Goal: Task Accomplishment & Management: Manage account settings

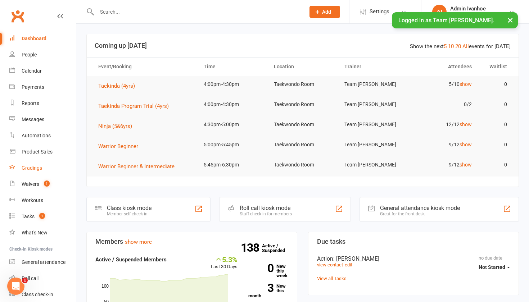
click at [33, 164] on link "Gradings" at bounding box center [42, 168] width 67 height 16
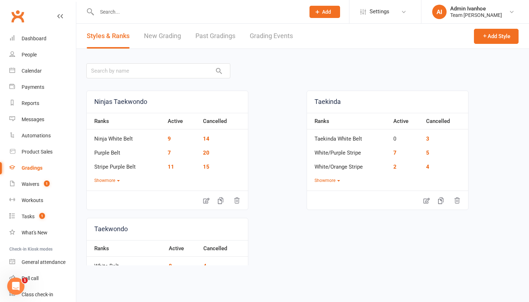
click at [270, 37] on link "Grading Events" at bounding box center [271, 36] width 43 height 25
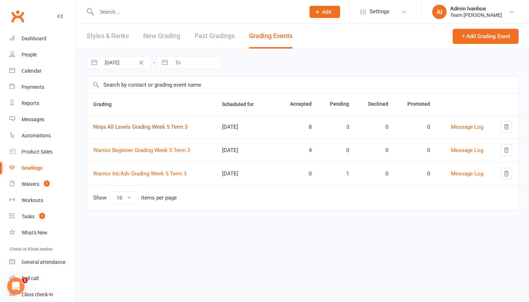
click at [180, 127] on link "Ninja All Levels Grading Week 5 Term 3" at bounding box center [140, 127] width 94 height 6
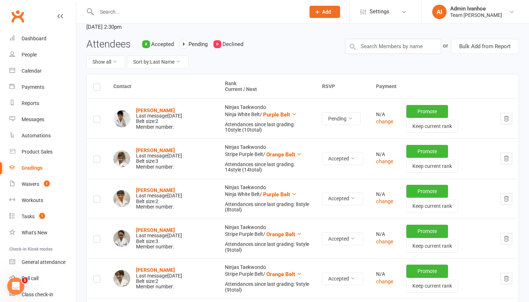
scroll to position [65, 0]
click at [167, 187] on strong "Lucas Gimongala" at bounding box center [155, 190] width 39 height 6
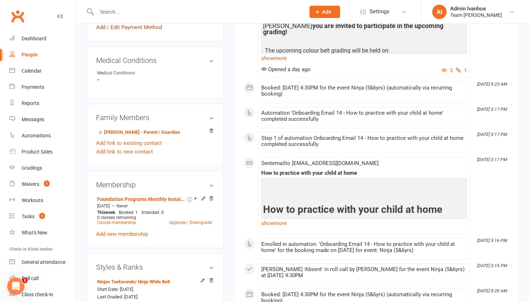
scroll to position [437, 0]
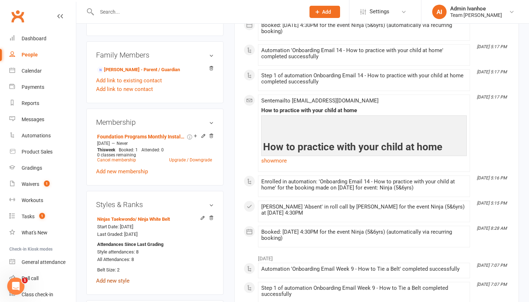
click at [118, 278] on link "Add new style" at bounding box center [112, 281] width 33 height 6
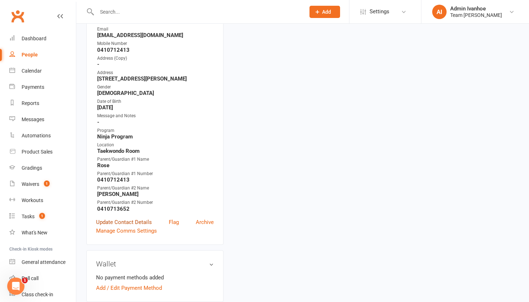
scroll to position [61, 0]
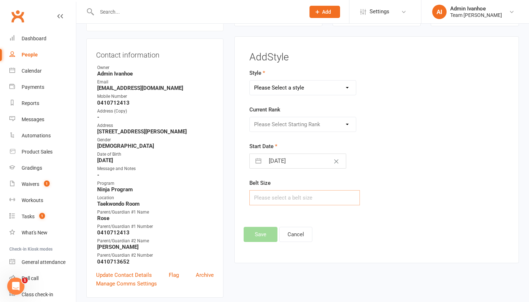
click at [266, 196] on input "text" at bounding box center [304, 197] width 111 height 15
type input "3"
click at [264, 234] on footer "Save Cancel" at bounding box center [376, 234] width 266 height 15
select select "1357"
select select "13318"
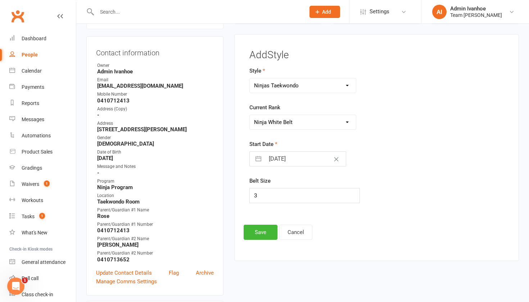
scroll to position [79, 0]
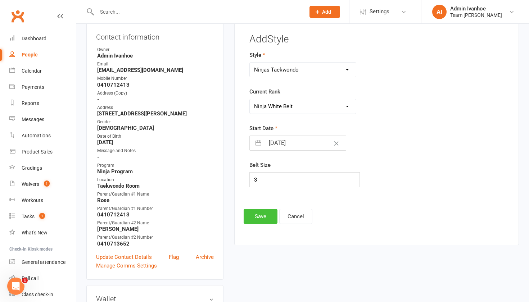
click at [260, 216] on button "Save" at bounding box center [260, 216] width 34 height 15
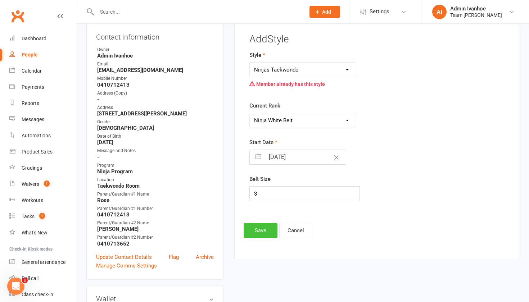
click at [263, 226] on button "Save" at bounding box center [260, 230] width 34 height 15
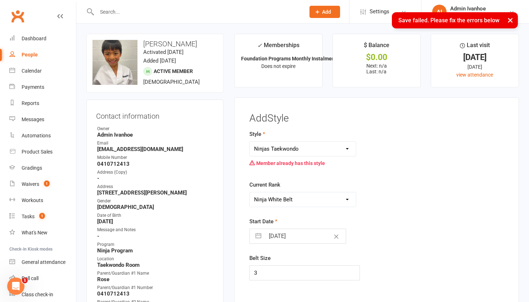
scroll to position [0, 0]
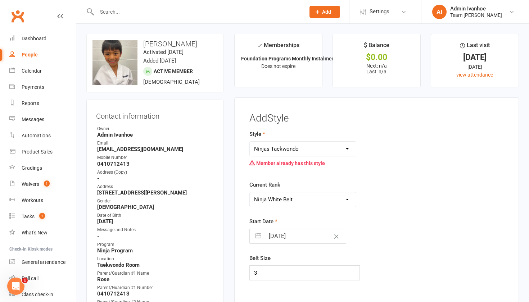
click at [205, 152] on strong "rosemails17@gmail.com" at bounding box center [155, 149] width 117 height 6
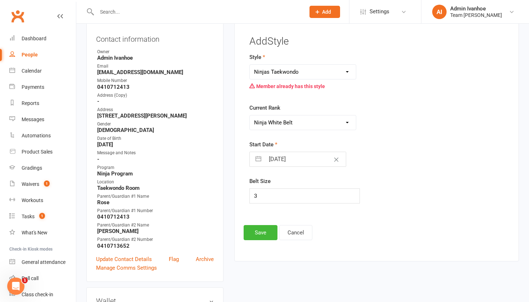
scroll to position [82, 0]
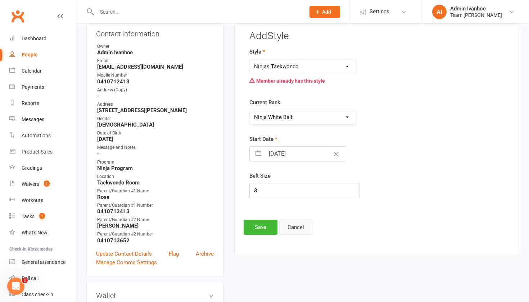
click at [287, 225] on button "Cancel" at bounding box center [295, 227] width 33 height 15
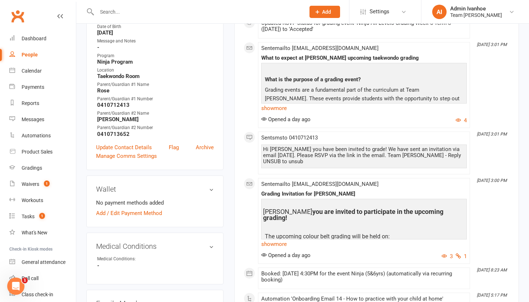
scroll to position [185, 0]
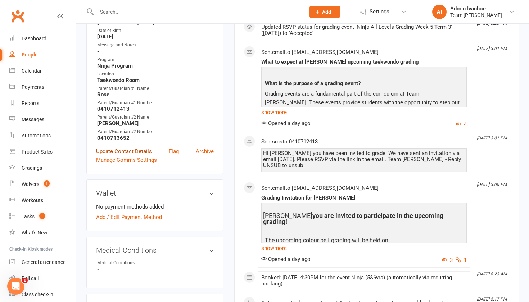
click at [120, 151] on link "Update Contact Details" at bounding box center [124, 151] width 56 height 9
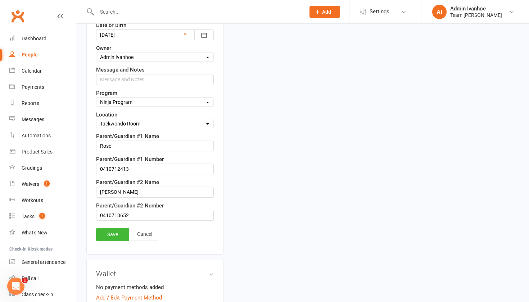
scroll to position [400, 0]
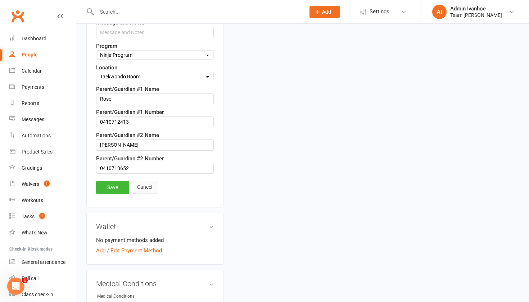
click at [145, 190] on link "Cancel" at bounding box center [144, 187] width 27 height 13
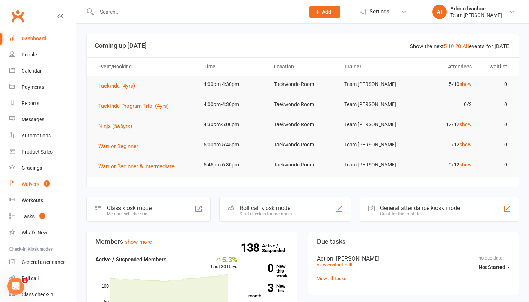
click at [26, 190] on link "Waivers 1" at bounding box center [42, 184] width 67 height 16
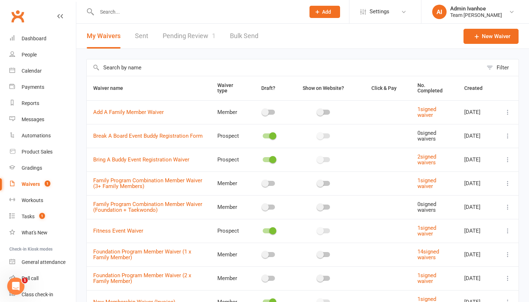
click at [188, 35] on link "Pending Review 1" at bounding box center [189, 36] width 53 height 25
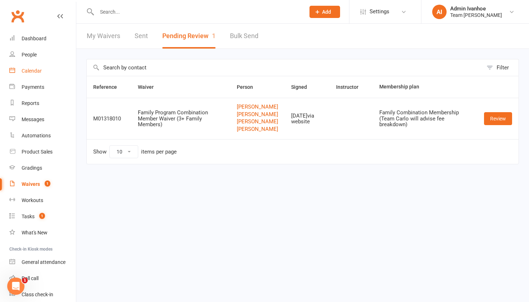
click at [32, 66] on link "Calendar" at bounding box center [42, 71] width 67 height 16
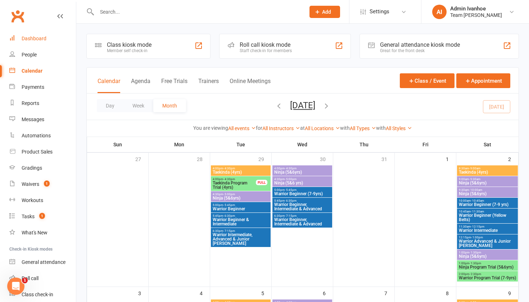
click at [33, 41] on link "Dashboard" at bounding box center [42, 39] width 67 height 16
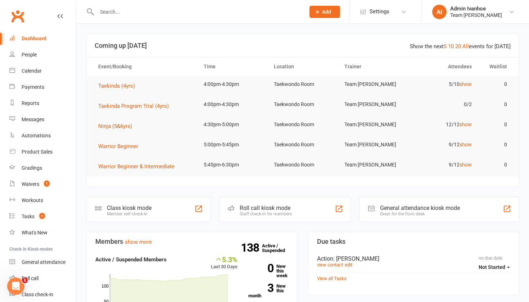
click at [104, 11] on input "text" at bounding box center [197, 12] width 205 height 10
click at [28, 73] on div "Calendar" at bounding box center [32, 71] width 20 height 6
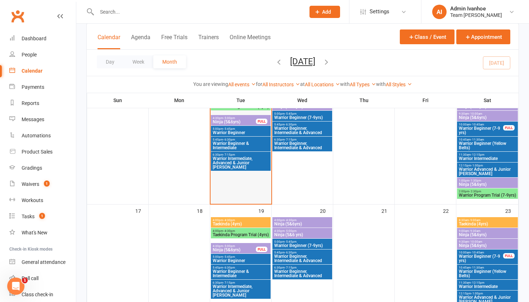
scroll to position [328, 0]
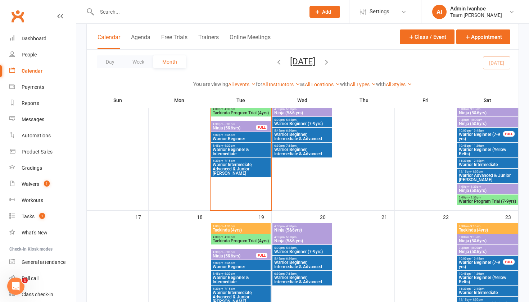
click at [237, 255] on span "Ninja (5&6yrs)" at bounding box center [234, 256] width 44 height 4
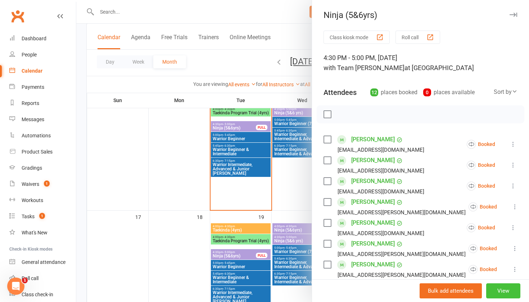
click at [504, 290] on button "View" at bounding box center [503, 290] width 34 height 15
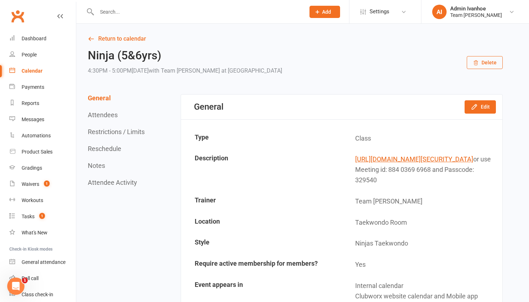
click at [96, 131] on button "Restrictions / Limits" at bounding box center [116, 132] width 57 height 8
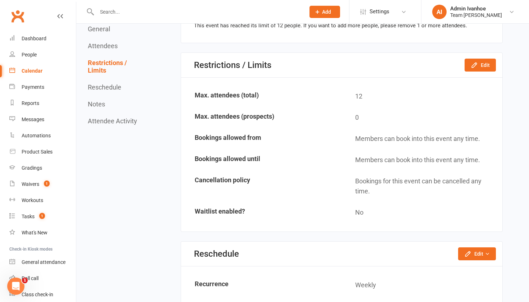
scroll to position [711, 0]
click at [486, 71] on button "Edit" at bounding box center [479, 64] width 31 height 13
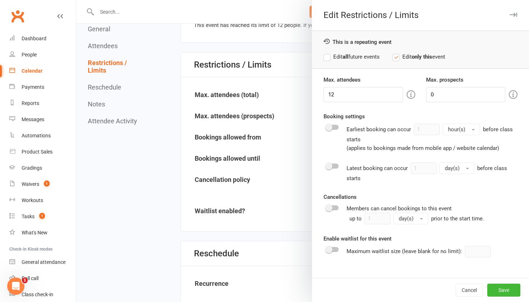
click at [352, 104] on div "Max. attendees 12 Max. prospects 0 Booking settings Earliest booking can occur …" at bounding box center [420, 177] width 217 height 202
click at [351, 94] on input "12" at bounding box center [362, 94] width 79 height 15
type input "13"
click at [502, 293] on button "Save" at bounding box center [503, 290] width 33 height 13
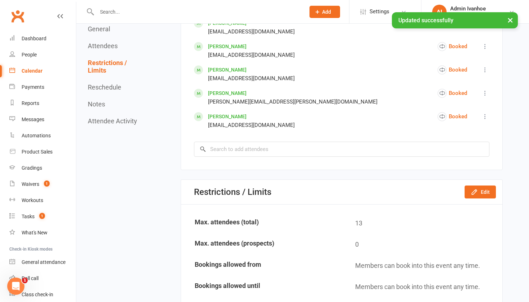
scroll to position [590, 0]
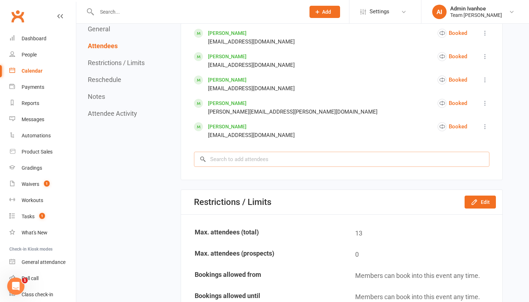
click at [332, 167] on input "search" at bounding box center [341, 159] width 295 height 15
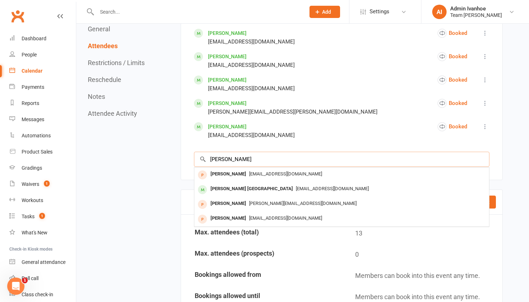
type input "Alisha"
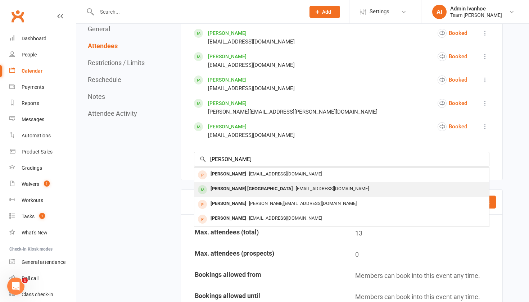
drag, startPoint x: 332, startPoint y: 168, endPoint x: 275, endPoint y: 194, distance: 62.3
click at [296, 191] on span "jaynryde@gmail.com" at bounding box center [332, 188] width 73 height 5
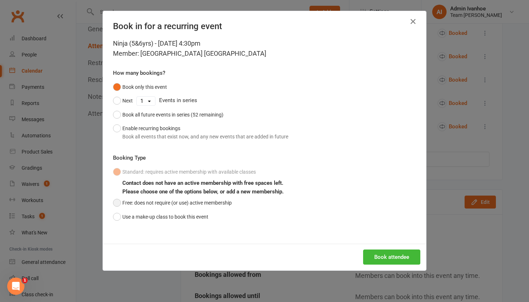
click at [189, 209] on button "Free: does not require (or use) active membership" at bounding box center [172, 203] width 119 height 14
click at [202, 216] on button "Use a make-up class to book this event" at bounding box center [160, 217] width 95 height 14
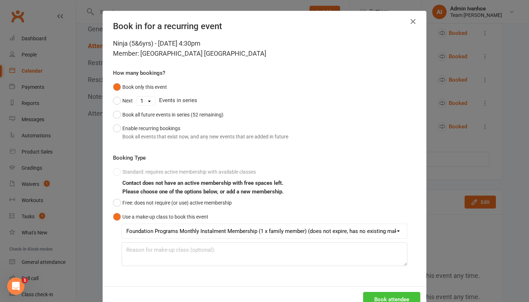
click at [368, 296] on button "Book attendee" at bounding box center [391, 299] width 57 height 15
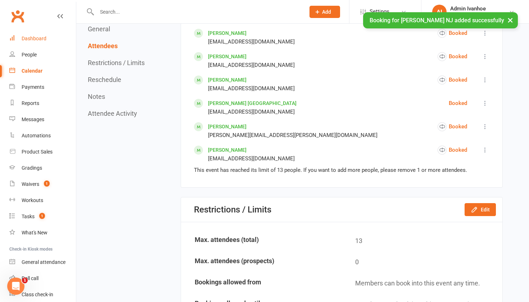
click at [39, 41] on link "Dashboard" at bounding box center [42, 39] width 67 height 16
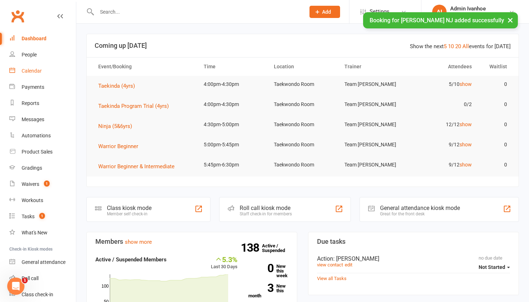
click at [31, 74] on link "Calendar" at bounding box center [42, 71] width 67 height 16
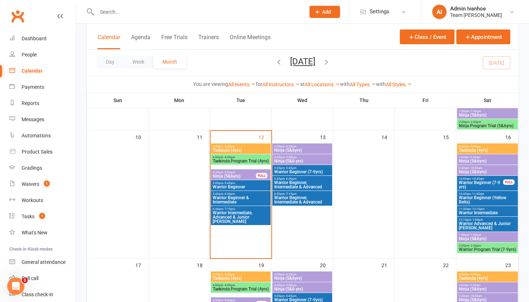
scroll to position [280, 0]
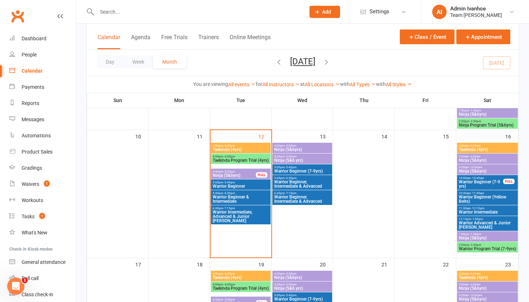
click at [290, 173] on span "Warrior Beginner (7-9yrs)" at bounding box center [302, 171] width 57 height 4
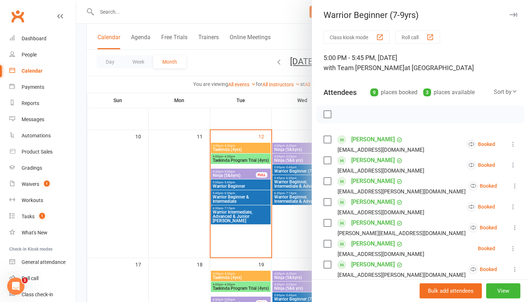
scroll to position [0, 0]
click at [513, 17] on icon "button" at bounding box center [513, 15] width 8 height 4
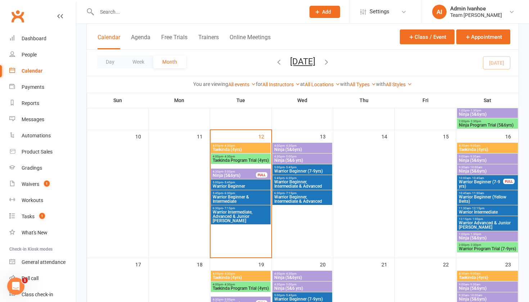
click at [233, 185] on span "Warrior Beginner" at bounding box center [240, 186] width 57 height 4
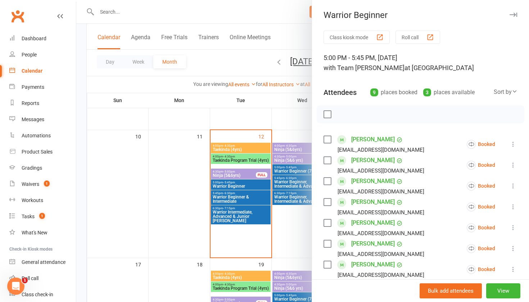
click at [512, 270] on icon at bounding box center [512, 269] width 7 height 7
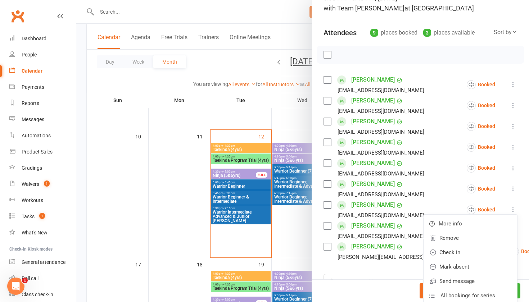
scroll to position [60, 0]
click at [447, 264] on link "Mark absent" at bounding box center [469, 266] width 93 height 14
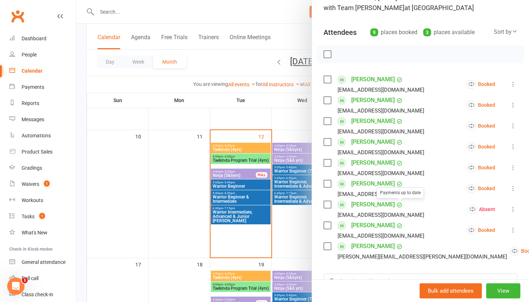
click at [376, 207] on link "[PERSON_NAME]" at bounding box center [373, 205] width 44 height 12
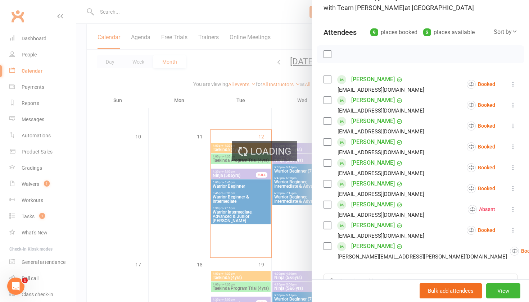
click at [374, 203] on link "[PERSON_NAME]" at bounding box center [373, 205] width 44 height 12
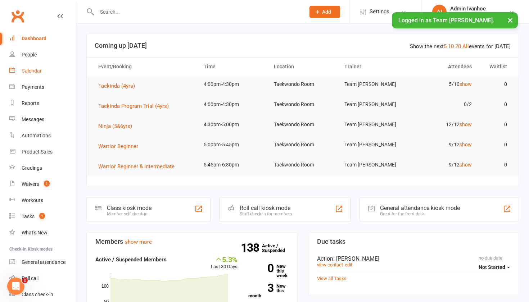
click at [26, 78] on link "Calendar" at bounding box center [42, 71] width 67 height 16
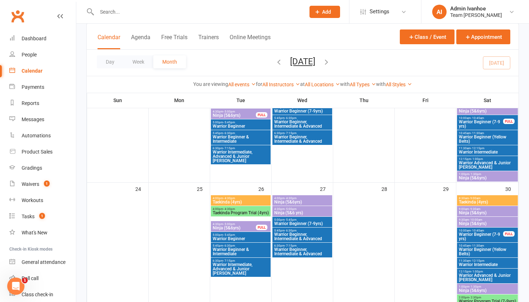
scroll to position [469, 0]
click at [485, 251] on span "Warrior Beginner (Yellow Belts)" at bounding box center [487, 251] width 58 height 9
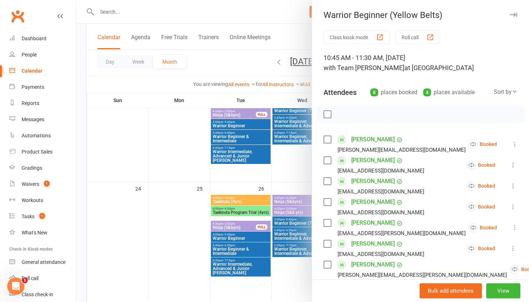
click at [508, 15] on div "Warrior Beginner (Yellow Belts)" at bounding box center [420, 15] width 217 height 10
click at [512, 14] on icon "button" at bounding box center [513, 15] width 8 height 4
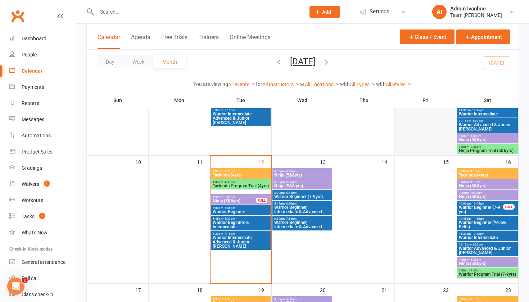
scroll to position [254, 0]
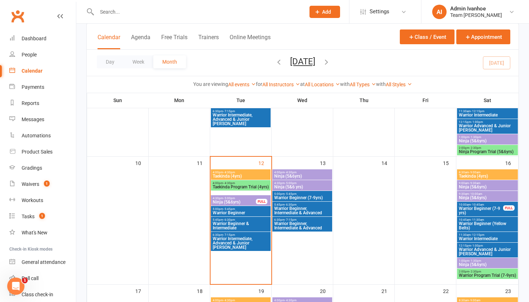
click at [469, 222] on span "Warrior Beginner (Yellow Belts)" at bounding box center [487, 226] width 58 height 9
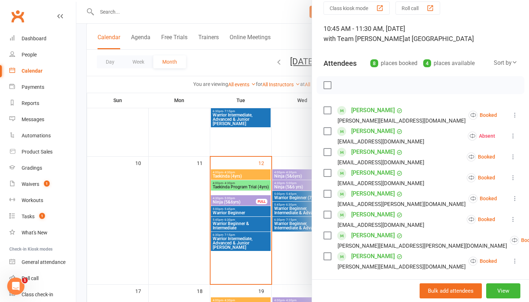
scroll to position [69, 0]
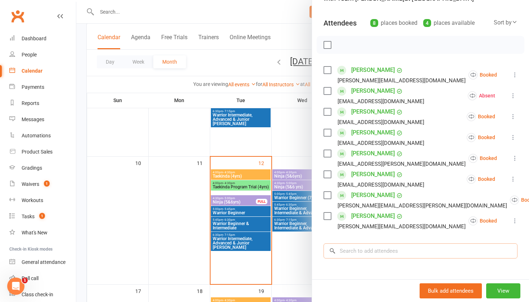
click at [375, 251] on input "search" at bounding box center [420, 250] width 194 height 15
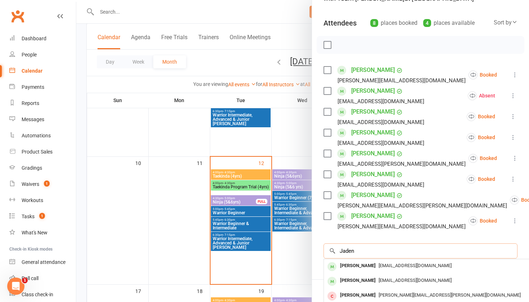
type input "Jaden"
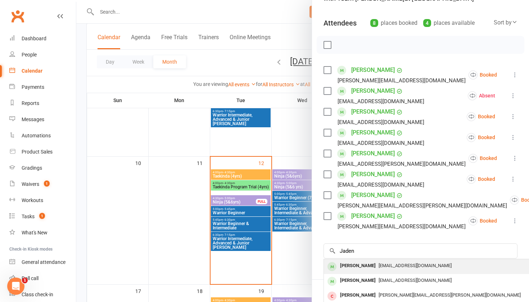
drag, startPoint x: 375, startPoint y: 250, endPoint x: 377, endPoint y: 264, distance: 13.8
click at [377, 264] on div "[PERSON_NAME]" at bounding box center [357, 266] width 41 height 10
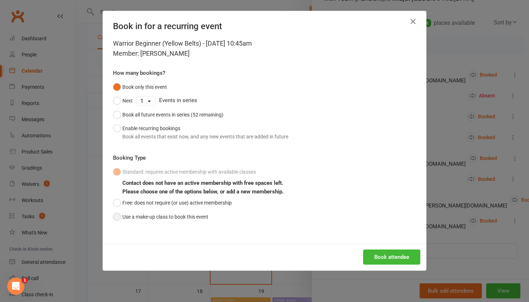
click at [195, 218] on button "Use a make-up class to book this event" at bounding box center [160, 217] width 95 height 14
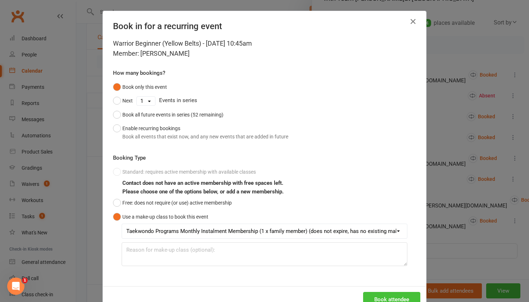
click at [398, 296] on button "Book attendee" at bounding box center [391, 299] width 57 height 15
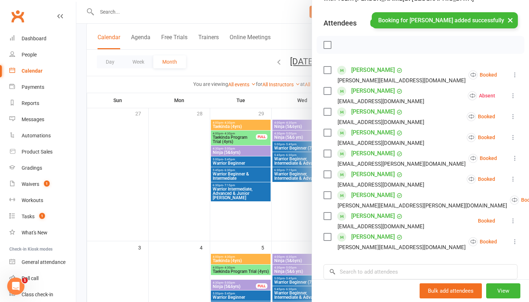
scroll to position [0, 0]
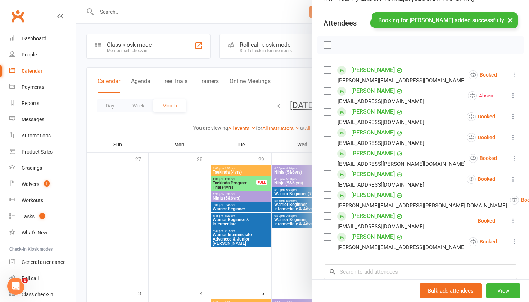
click at [507, 22] on button "×" at bounding box center [509, 19] width 13 height 15
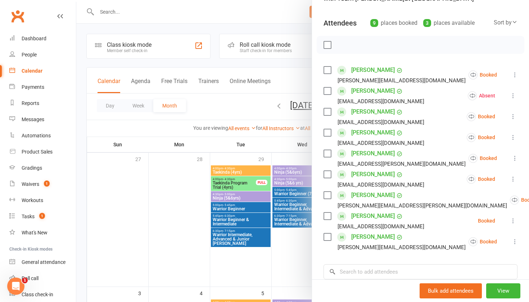
click at [507, 22] on div "Sort by" at bounding box center [505, 22] width 24 height 9
click at [106, 155] on div at bounding box center [302, 151] width 452 height 302
